Goal: Task Accomplishment & Management: Manage account settings

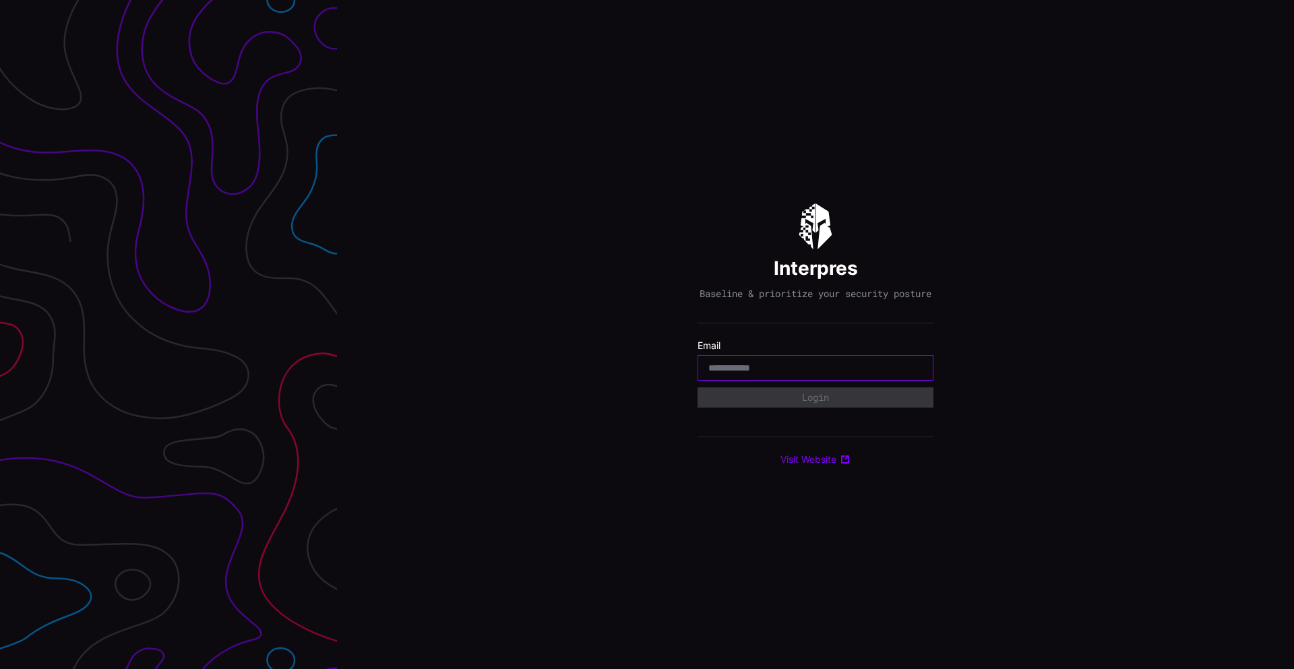
click at [737, 369] on input "email" at bounding box center [816, 368] width 214 height 12
type input "**********"
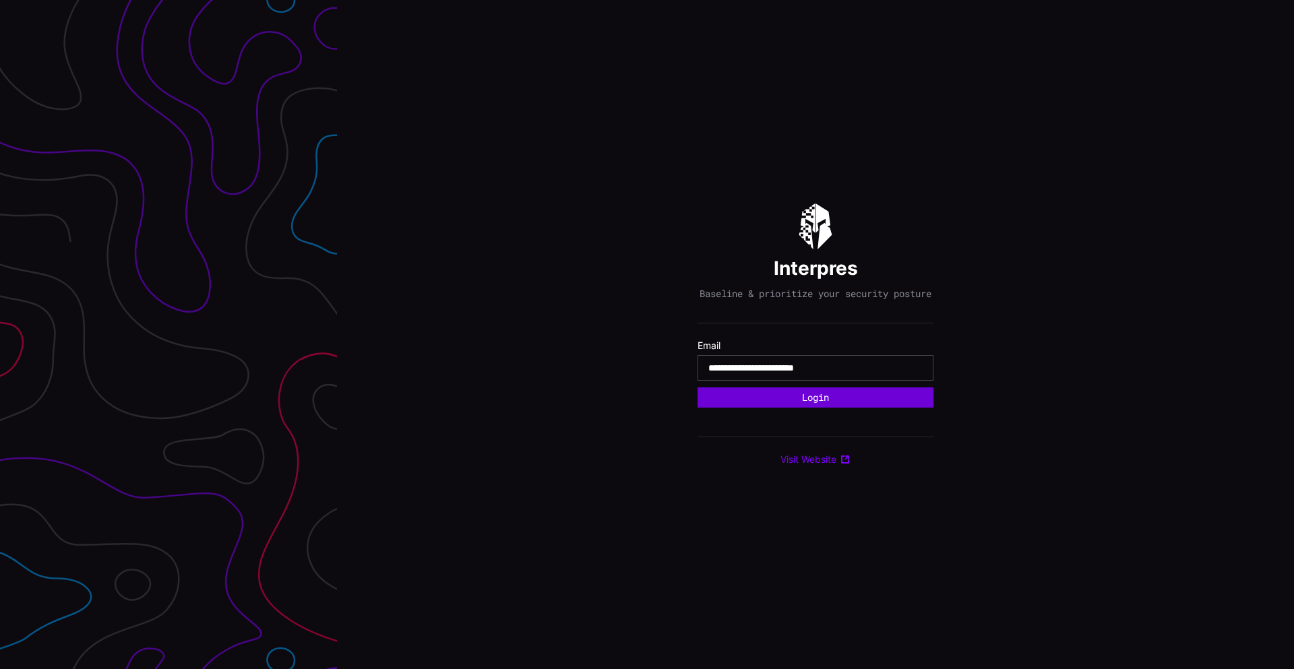
click at [831, 408] on button "Login" at bounding box center [816, 398] width 236 height 20
